Goal: Download file/media

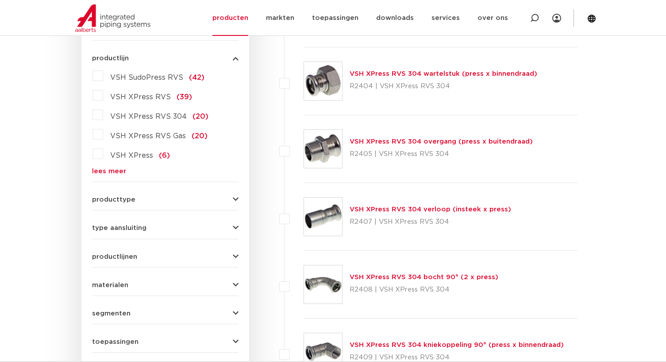
scroll to position [443, 0]
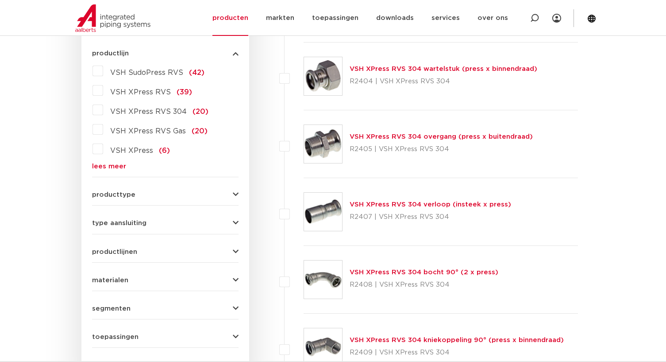
click at [446, 137] on link "VSH XPress RVS 304 overgang (press x buitendraad)" at bounding box center [441, 136] width 183 height 7
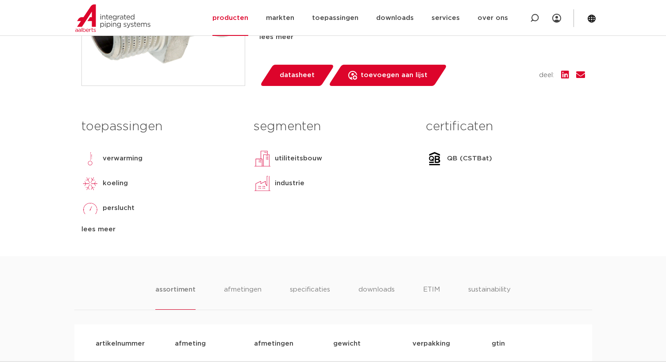
scroll to position [399, 0]
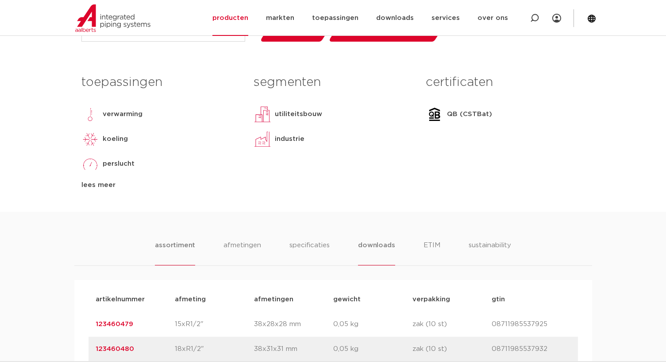
click at [378, 247] on li "downloads" at bounding box center [376, 252] width 37 height 25
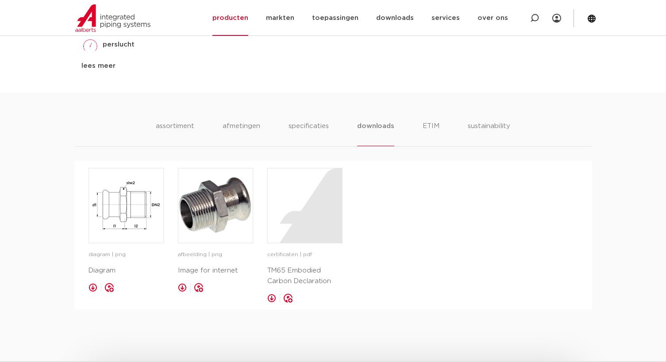
scroll to position [531, 0]
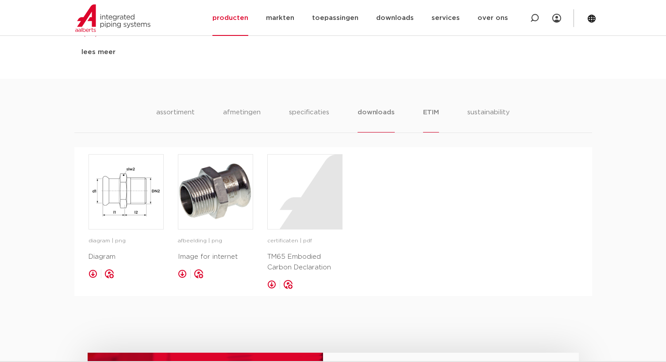
click at [438, 111] on li "ETIM" at bounding box center [431, 119] width 16 height 25
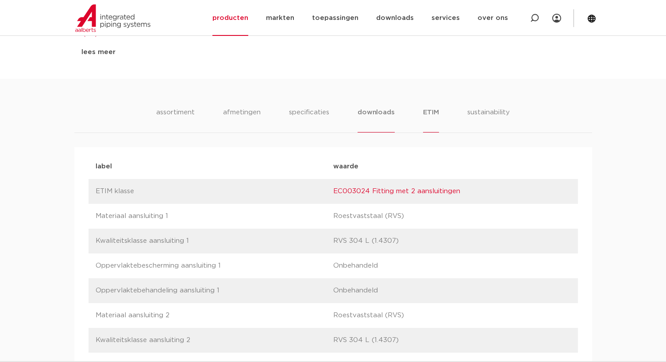
click at [367, 117] on li "downloads" at bounding box center [376, 119] width 37 height 25
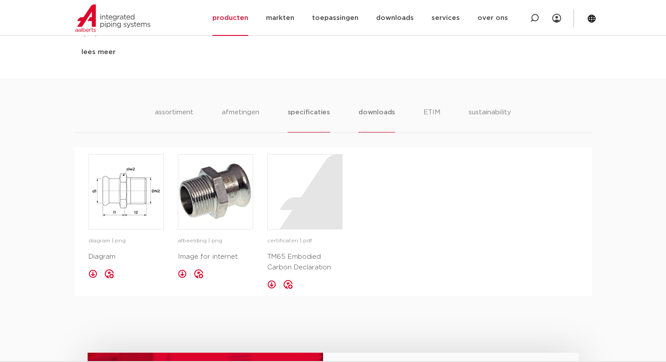
click at [329, 121] on li "specificaties" at bounding box center [309, 119] width 43 height 25
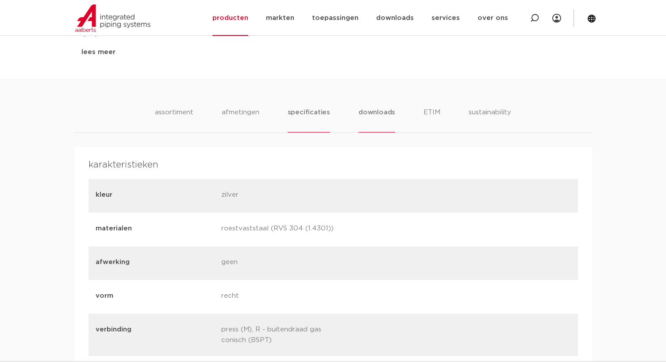
click at [381, 121] on li "downloads" at bounding box center [377, 119] width 37 height 25
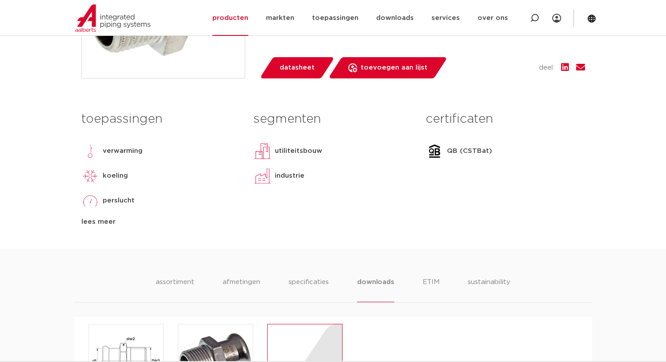
scroll to position [399, 0]
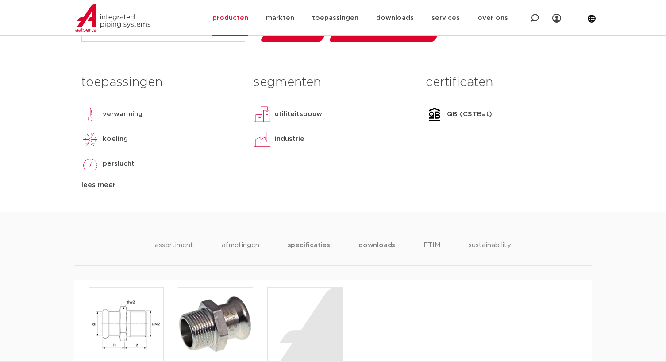
drag, startPoint x: 312, startPoint y: 240, endPoint x: 297, endPoint y: 246, distance: 16.3
click at [312, 240] on li "specificaties" at bounding box center [309, 252] width 43 height 25
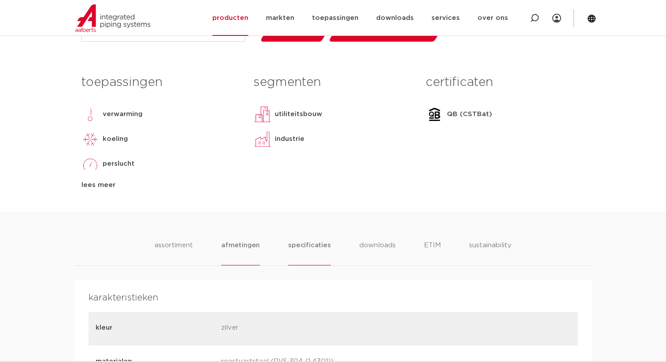
click at [249, 251] on li "afmetingen" at bounding box center [240, 252] width 39 height 25
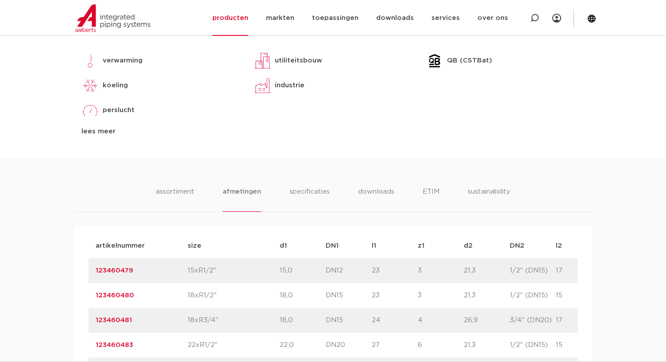
scroll to position [531, 0]
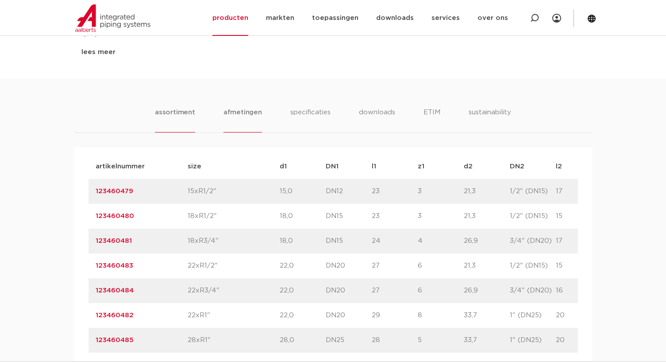
click at [183, 110] on li "assortiment" at bounding box center [175, 119] width 40 height 25
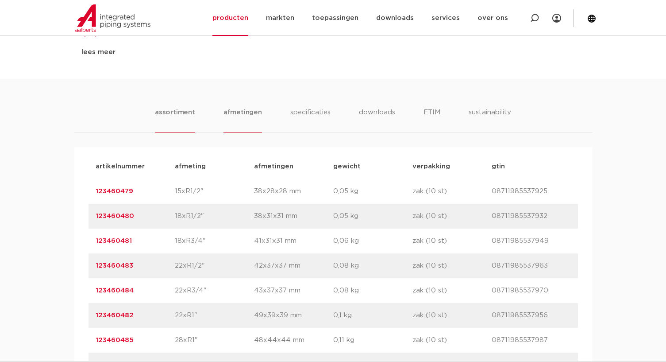
click at [252, 112] on li "afmetingen" at bounding box center [243, 119] width 39 height 25
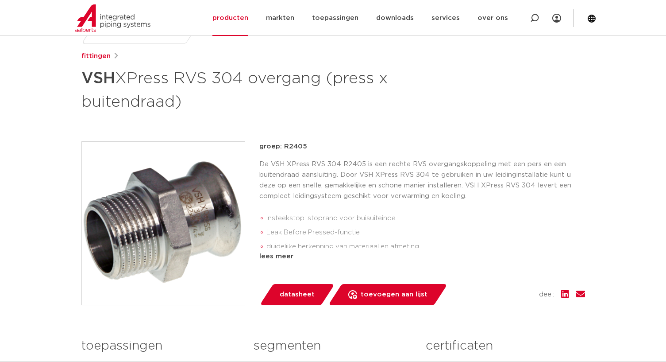
scroll to position [133, 0]
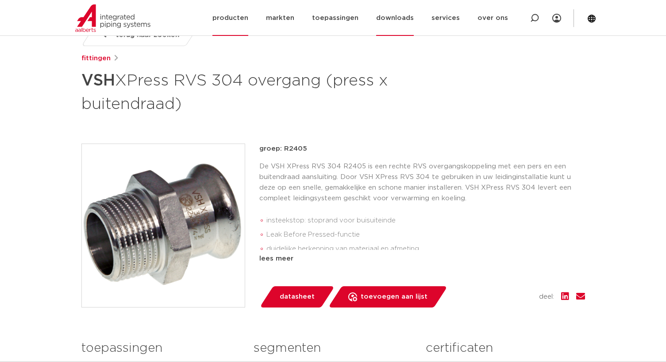
click at [402, 21] on link "downloads" at bounding box center [395, 18] width 38 height 36
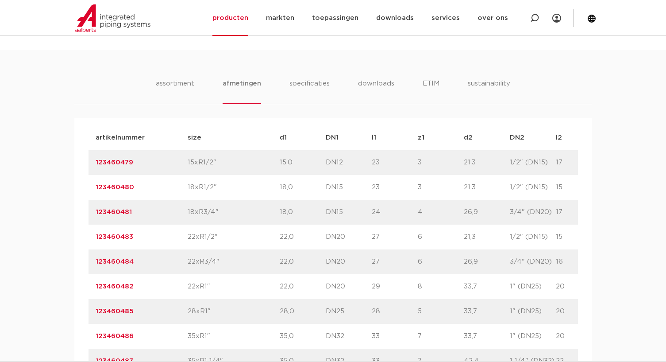
scroll to position [576, 0]
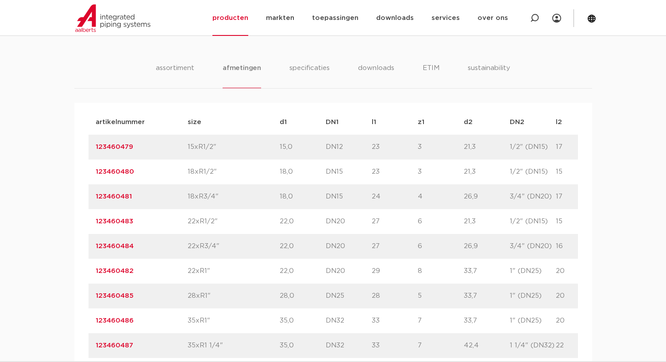
click at [205, 246] on p "22xR3/4"" at bounding box center [234, 246] width 92 height 11
click at [117, 244] on link "123460484" at bounding box center [115, 246] width 38 height 7
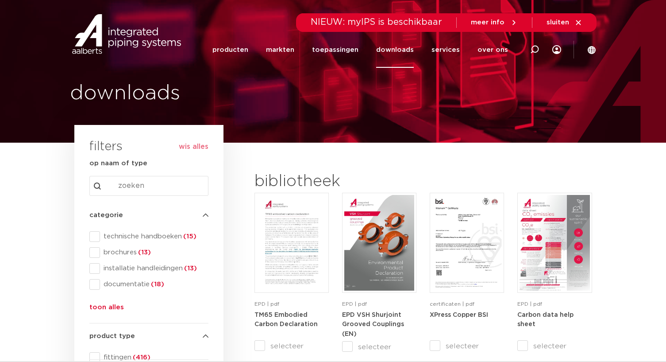
click at [172, 192] on input "Search content" at bounding box center [148, 186] width 119 height 20
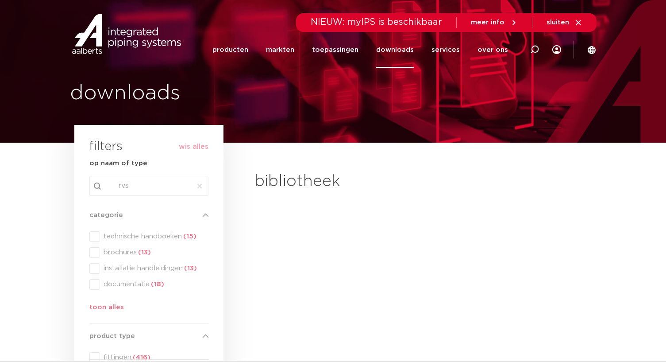
type input "rvs"
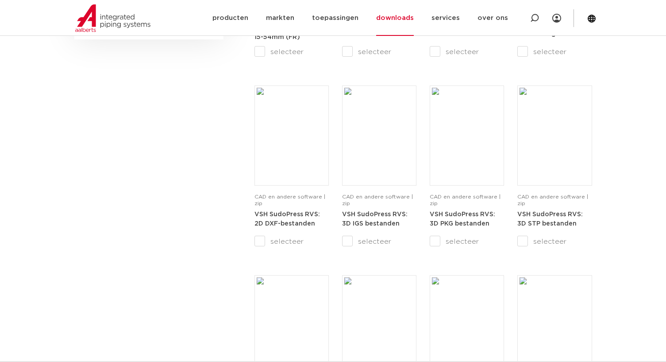
scroll to position [487, 0]
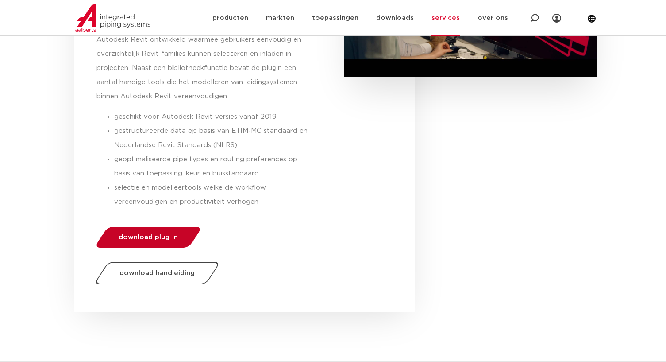
click at [164, 229] on link "download plug-in" at bounding box center [148, 237] width 108 height 21
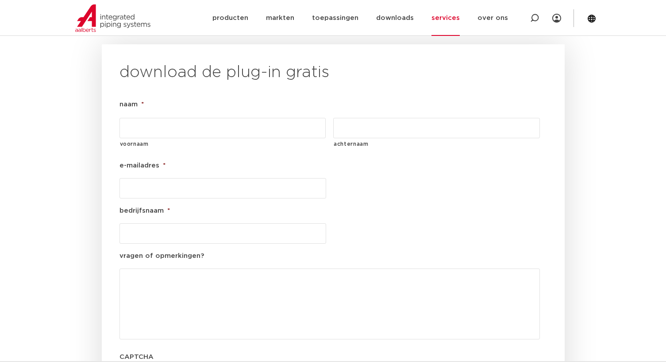
scroll to position [967, 0]
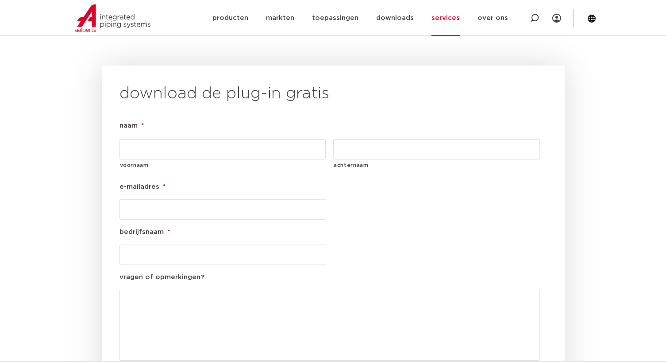
click at [203, 139] on input "voornaam" at bounding box center [223, 149] width 207 height 20
type input "Mérijn"
type input "van Zetten"
type input "Zetten@warmtebouw.nl"
type input "Warmtebouw"
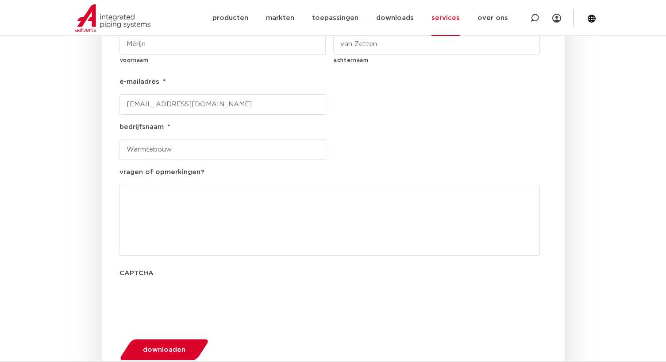
scroll to position [1099, 0]
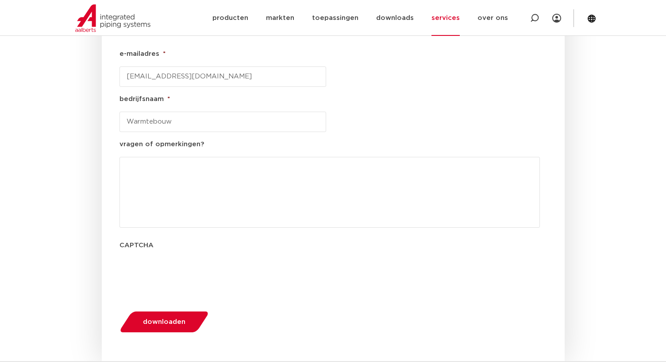
click at [168, 310] on button "downloaden" at bounding box center [163, 321] width 95 height 23
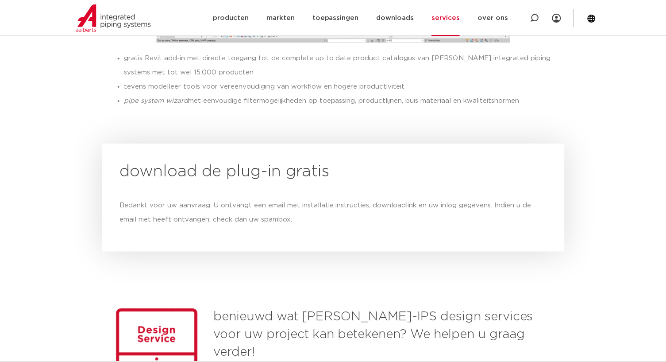
scroll to position [890, 0]
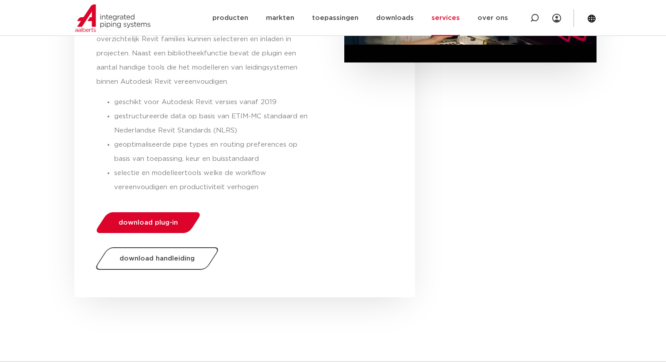
scroll to position [266, 0]
